Goal: Navigation & Orientation: Find specific page/section

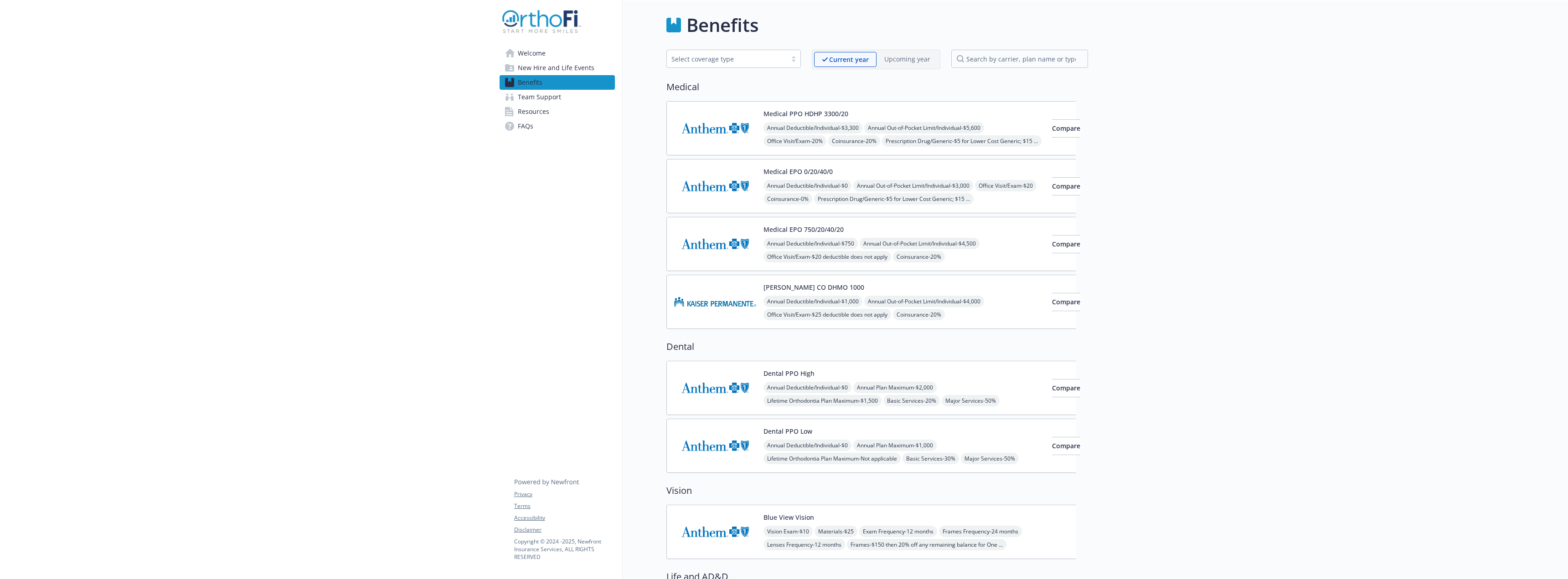
click at [559, 93] on span "Team Support" at bounding box center [539, 97] width 43 height 15
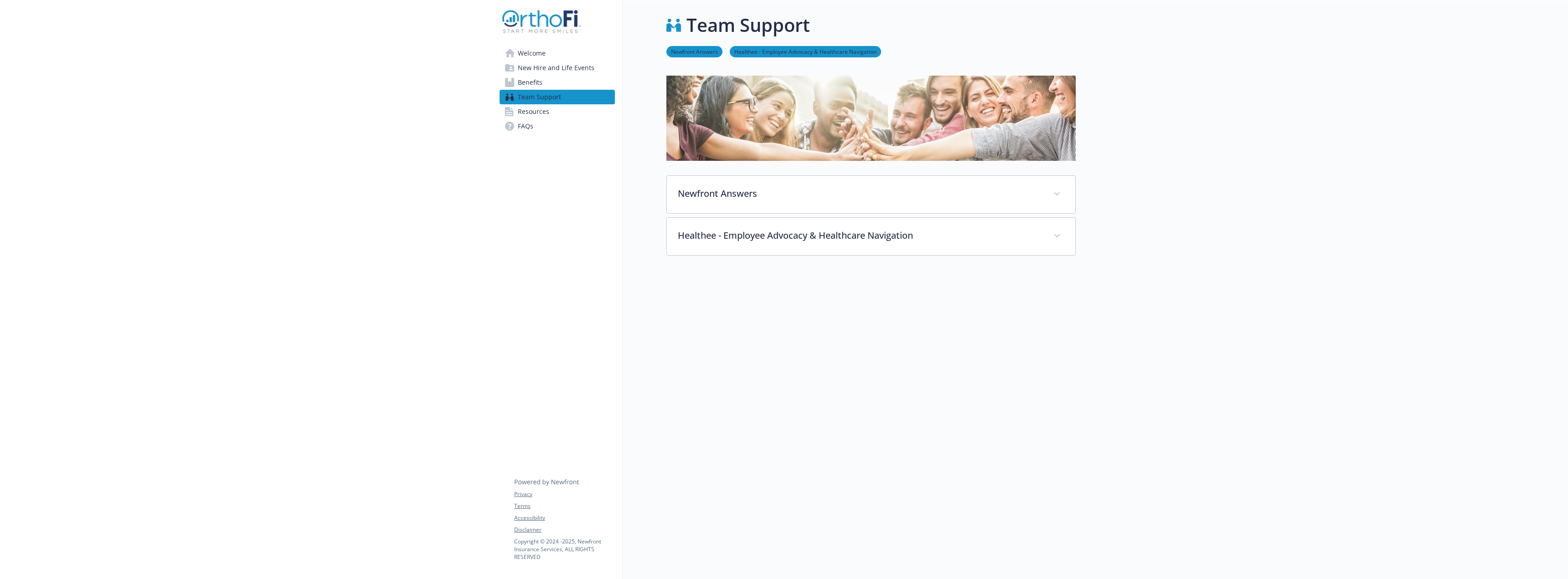
click at [558, 77] on link "Benefits" at bounding box center [557, 83] width 115 height 15
